Goal: Find specific page/section: Locate a particular part of the current website

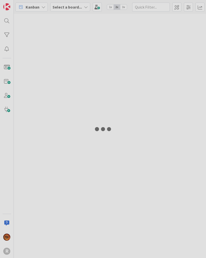
type input ","
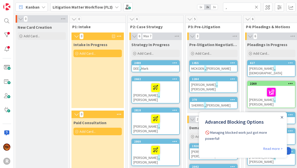
click at [206, 145] on link "Read more >" at bounding box center [272, 148] width 19 height 6
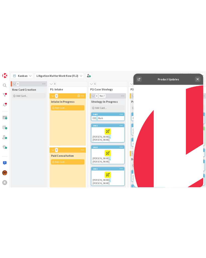
scroll to position [120, 0]
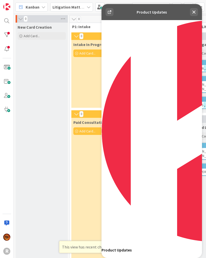
click at [197, 14] on icon at bounding box center [194, 12] width 6 height 6
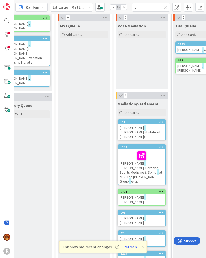
scroll to position [89, 298]
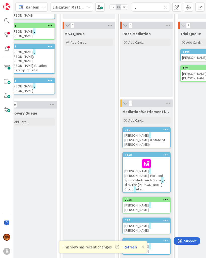
click at [141, 248] on icon at bounding box center [142, 247] width 3 height 4
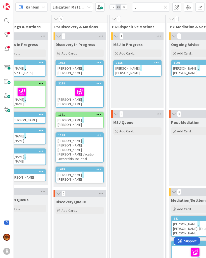
scroll to position [0, 248]
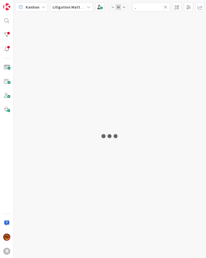
type input ","
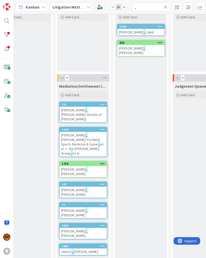
scroll to position [115, 363]
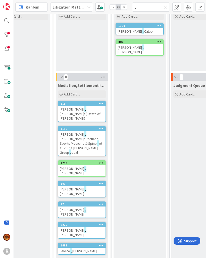
click at [64, 208] on span "[PERSON_NAME]" at bounding box center [72, 210] width 24 height 5
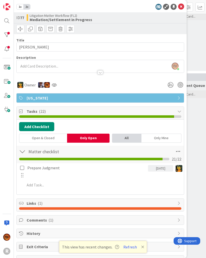
click at [181, 9] on icon at bounding box center [181, 7] width 6 height 6
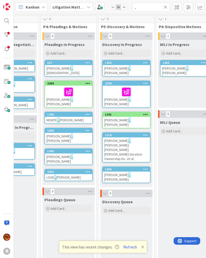
scroll to position [0, 202]
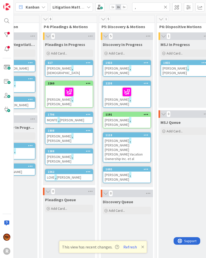
click at [143, 247] on icon at bounding box center [142, 247] width 3 height 4
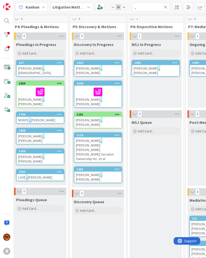
scroll to position [0, 231]
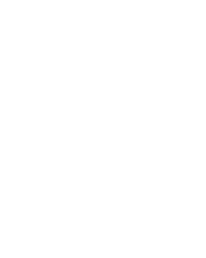
scroll to position [-12, 0]
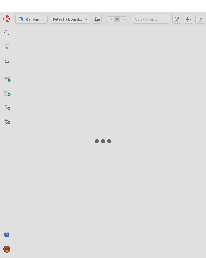
type input ","
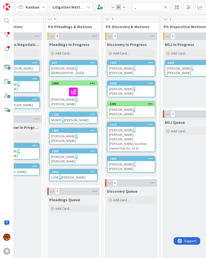
scroll to position [0, 198]
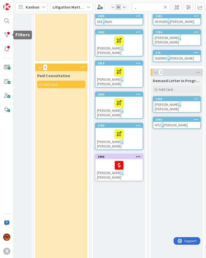
click at [8, 34] on div at bounding box center [7, 35] width 10 height 10
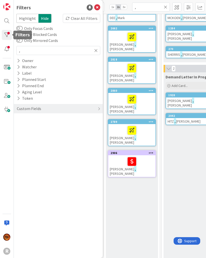
scroll to position [51, 23]
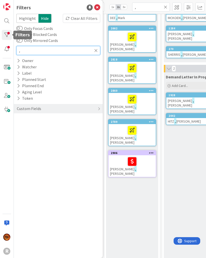
click at [49, 51] on input "," at bounding box center [58, 50] width 84 height 9
click at [96, 48] on input "," at bounding box center [58, 50] width 84 height 9
click at [99, 50] on input "," at bounding box center [58, 50] width 84 height 9
click at [94, 50] on input "," at bounding box center [58, 50] width 84 height 9
click at [93, 52] on input "," at bounding box center [58, 50] width 84 height 9
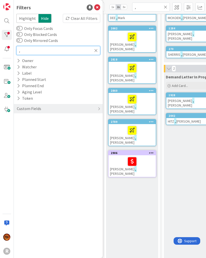
click at [93, 51] on input "," at bounding box center [58, 50] width 84 height 9
type input ",."
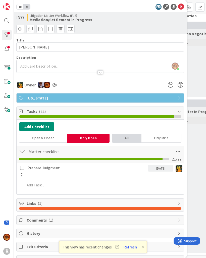
click at [182, 6] on icon at bounding box center [181, 7] width 6 height 6
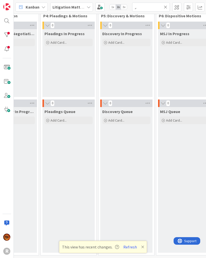
scroll to position [11, 202]
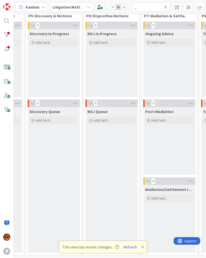
click at [8, 33] on div at bounding box center [7, 35] width 10 height 10
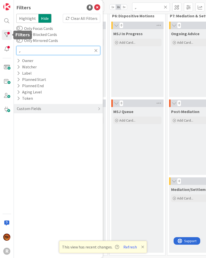
click at [60, 51] on input ",." at bounding box center [58, 50] width 84 height 9
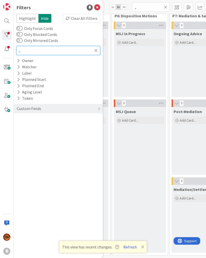
scroll to position [11, 246]
type input ","
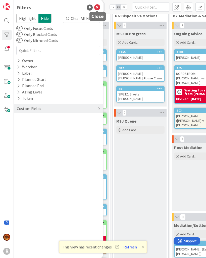
click at [99, 7] on icon at bounding box center [97, 8] width 6 height 6
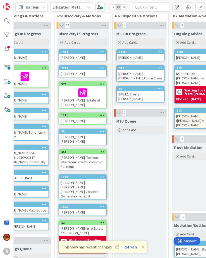
click at [8, 34] on div at bounding box center [7, 35] width 10 height 10
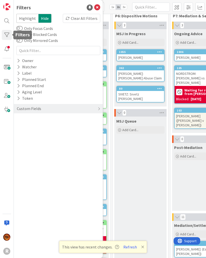
click at [20, 61] on div "Owner" at bounding box center [25, 61] width 18 height 6
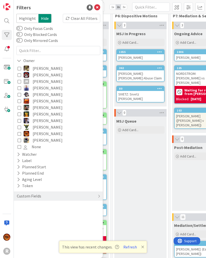
click at [20, 136] on icon at bounding box center [20, 134] width 4 height 4
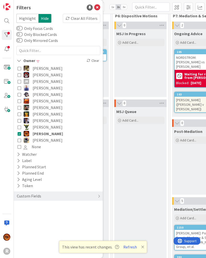
click at [19, 109] on icon at bounding box center [20, 108] width 4 height 4
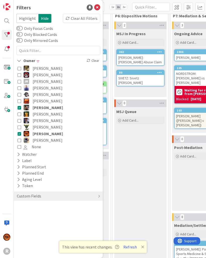
click at [137, 156] on div "MSJ Queue Add Card..." at bounding box center [140, 261] width 52 height 308
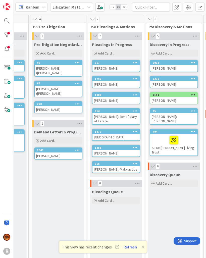
scroll to position [0, 154]
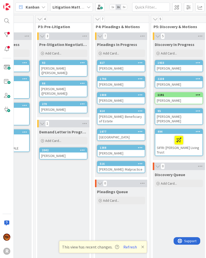
click at [143, 247] on icon at bounding box center [142, 247] width 3 height 4
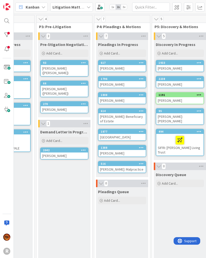
scroll to position [0, 149]
click at [125, 139] on div "[GEOGRAPHIC_DATA]" at bounding box center [122, 137] width 47 height 7
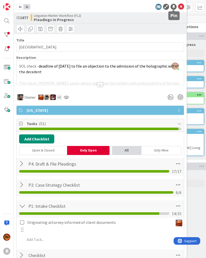
click at [176, 8] on div at bounding box center [174, 7] width 6 height 6
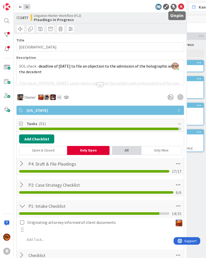
click at [183, 6] on icon at bounding box center [181, 7] width 6 height 6
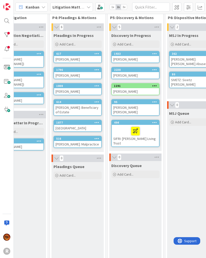
scroll to position [6, 198]
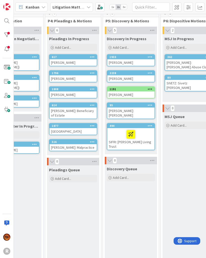
click at [62, 129] on div "[GEOGRAPHIC_DATA]" at bounding box center [73, 131] width 47 height 7
